Goal: Check status: Check status

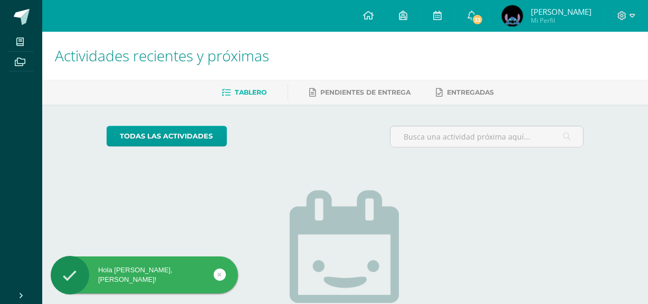
click at [512, 18] on img at bounding box center [512, 15] width 21 height 21
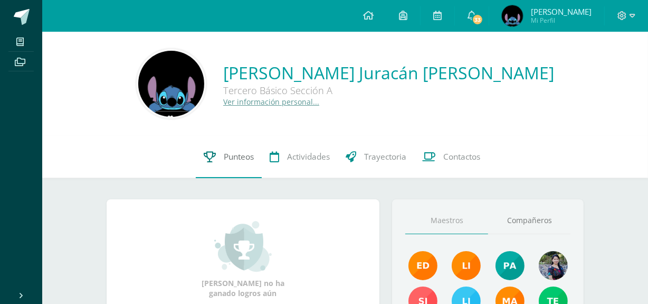
click at [235, 156] on span "Punteos" at bounding box center [239, 156] width 30 height 11
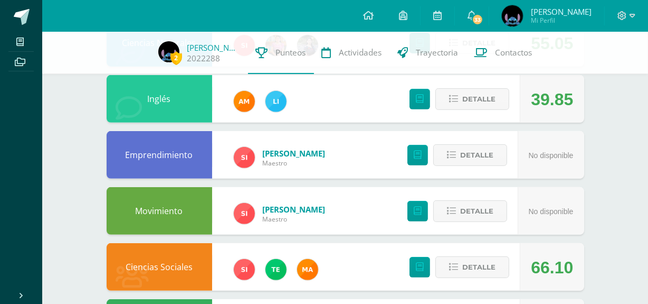
scroll to position [435, 0]
